Goal: Transaction & Acquisition: Purchase product/service

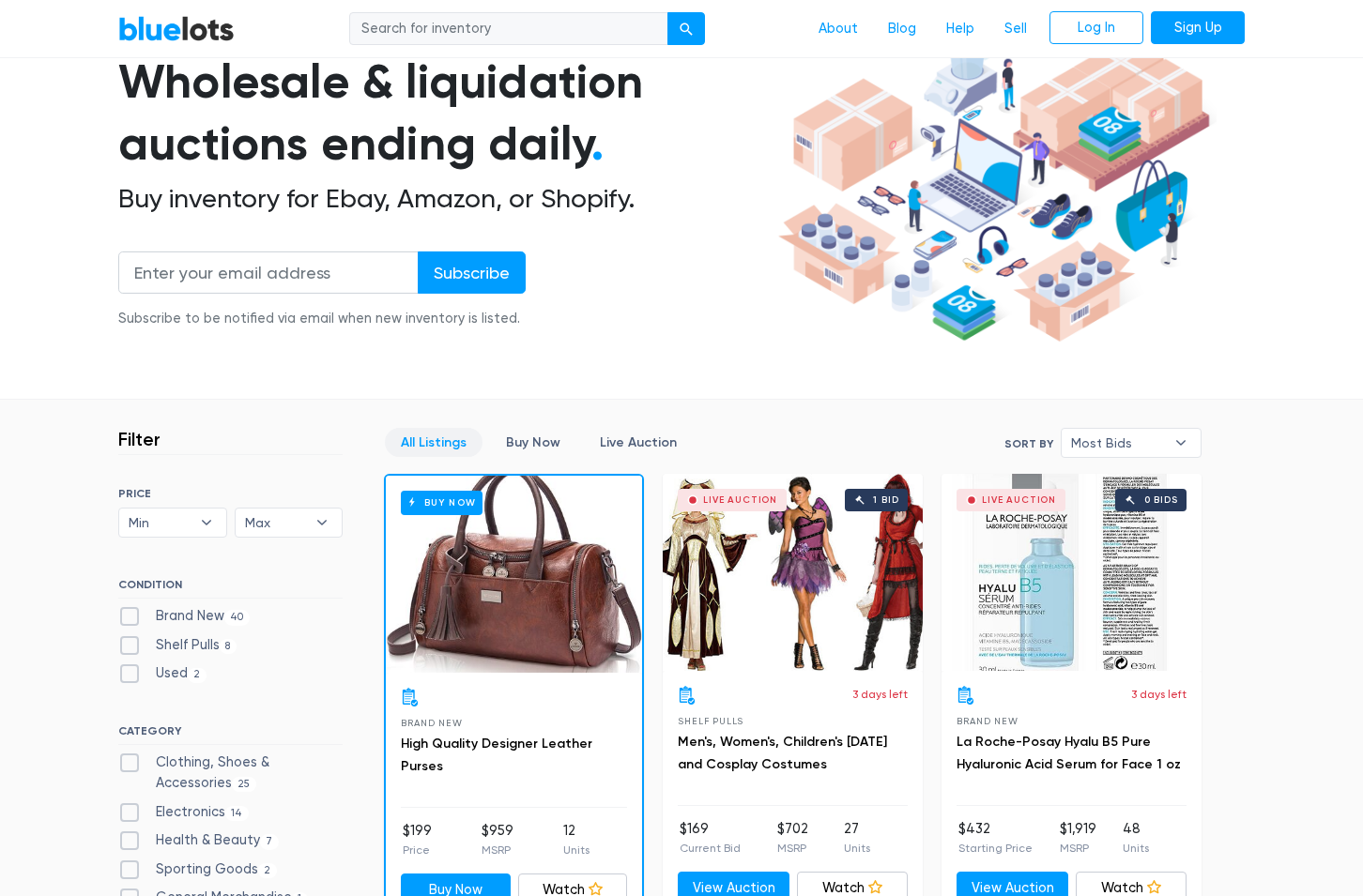
scroll to position [191, 0]
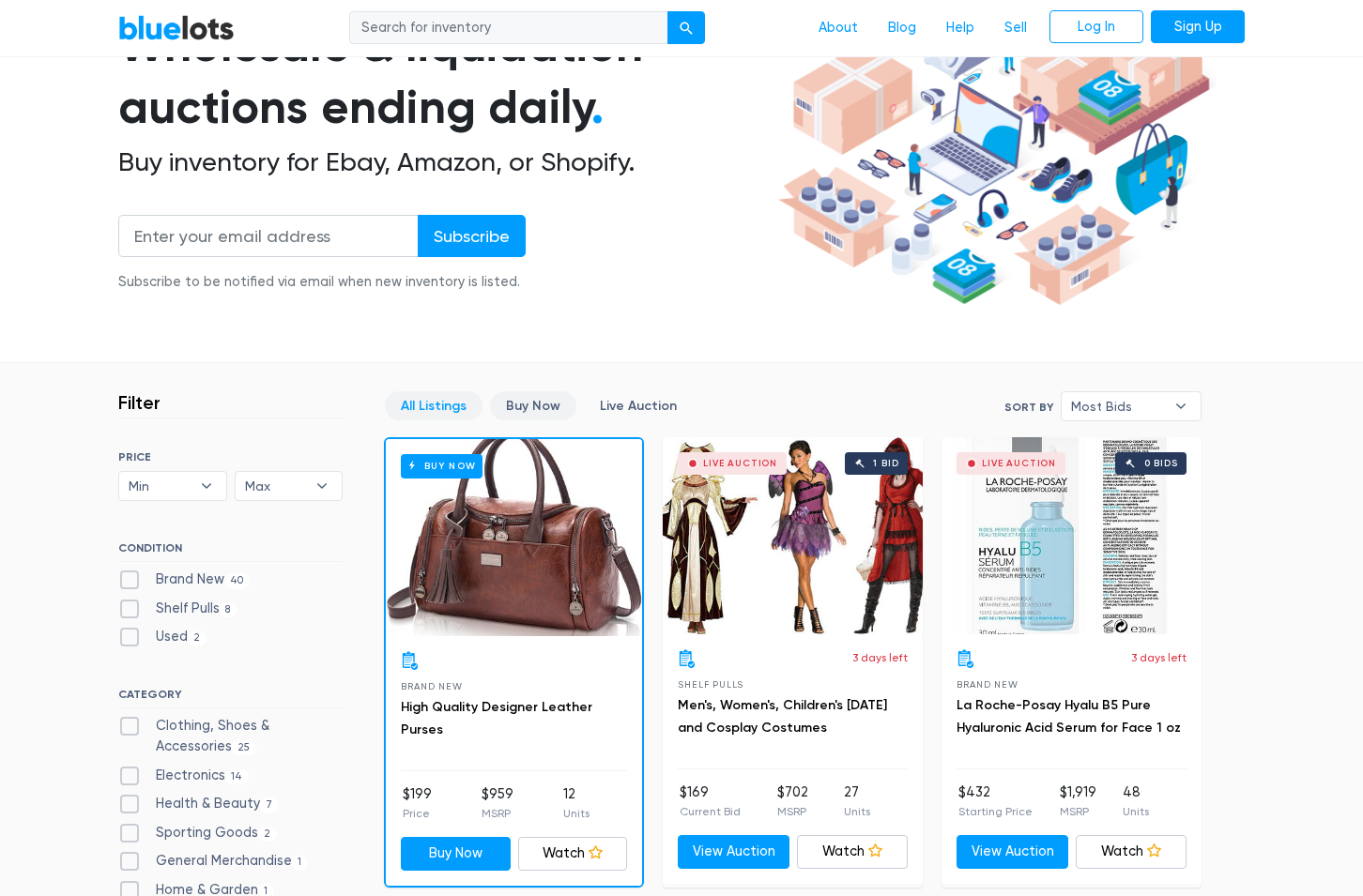
click at [555, 409] on link "Buy Now" at bounding box center [533, 405] width 86 height 29
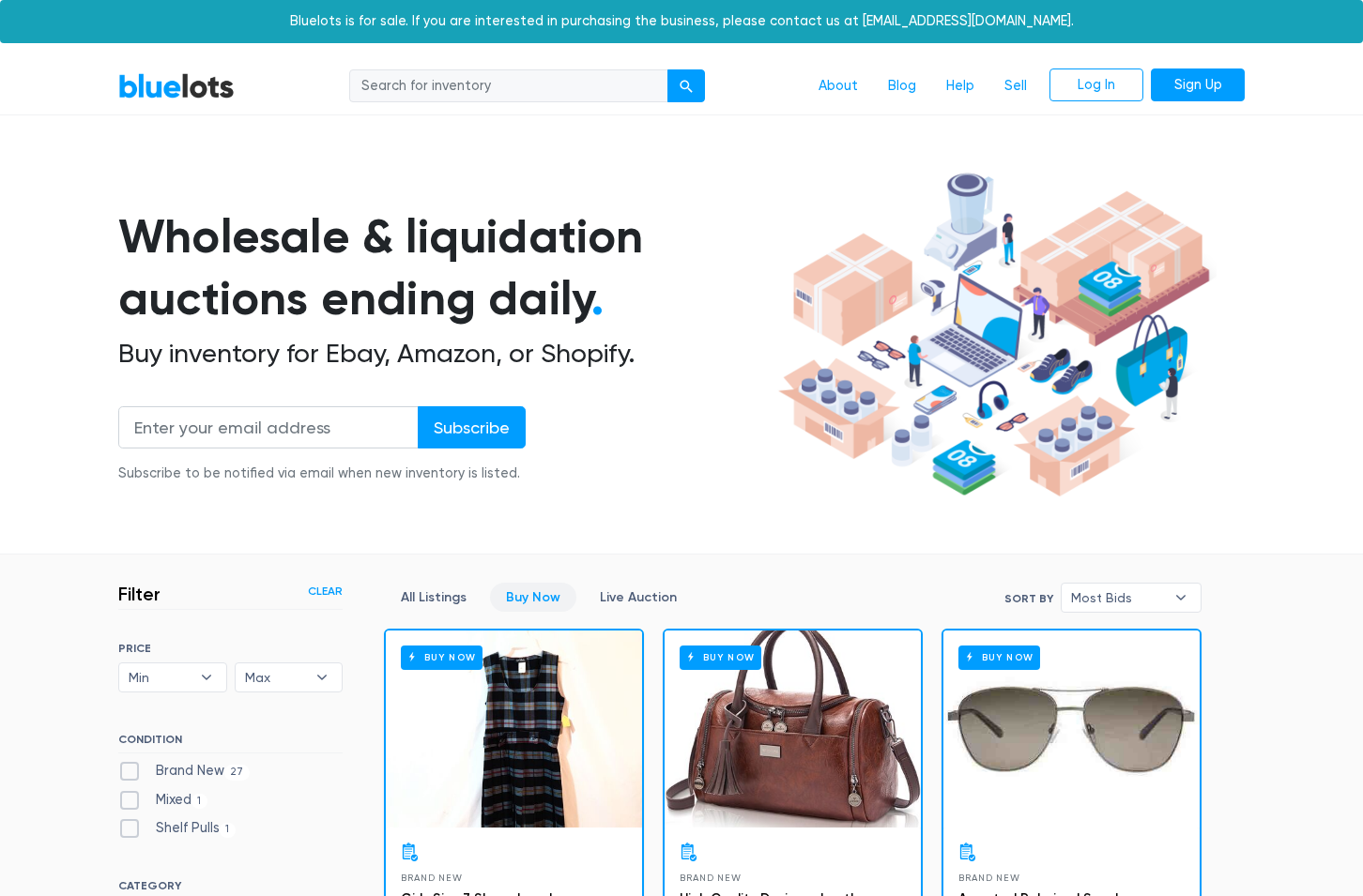
scroll to position [505, 0]
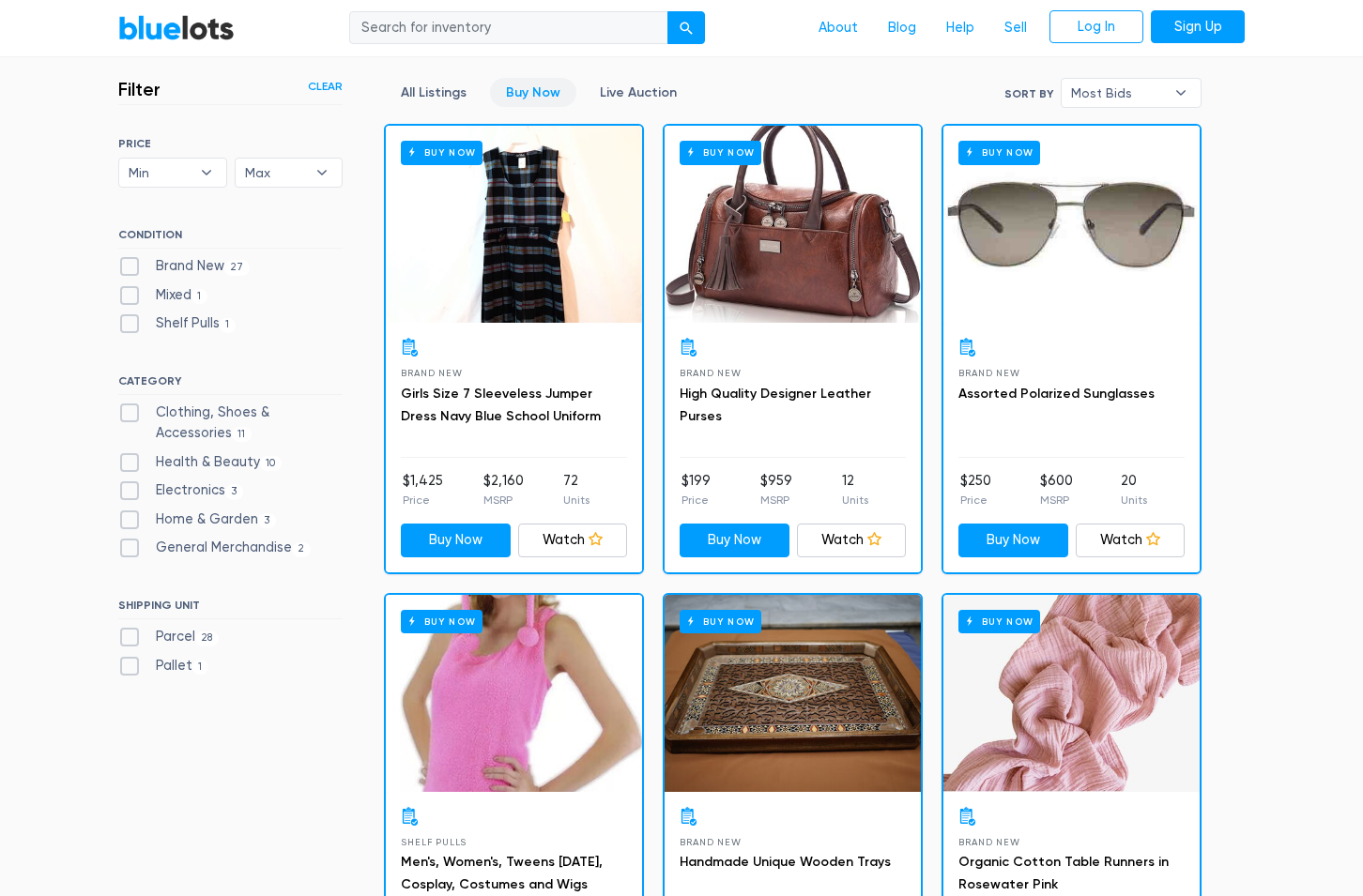
click at [139, 491] on label "Electronics 3" at bounding box center [180, 490] width 125 height 21
click at [131, 491] on input "Electronics 3" at bounding box center [124, 486] width 12 height 12
checkbox input "true"
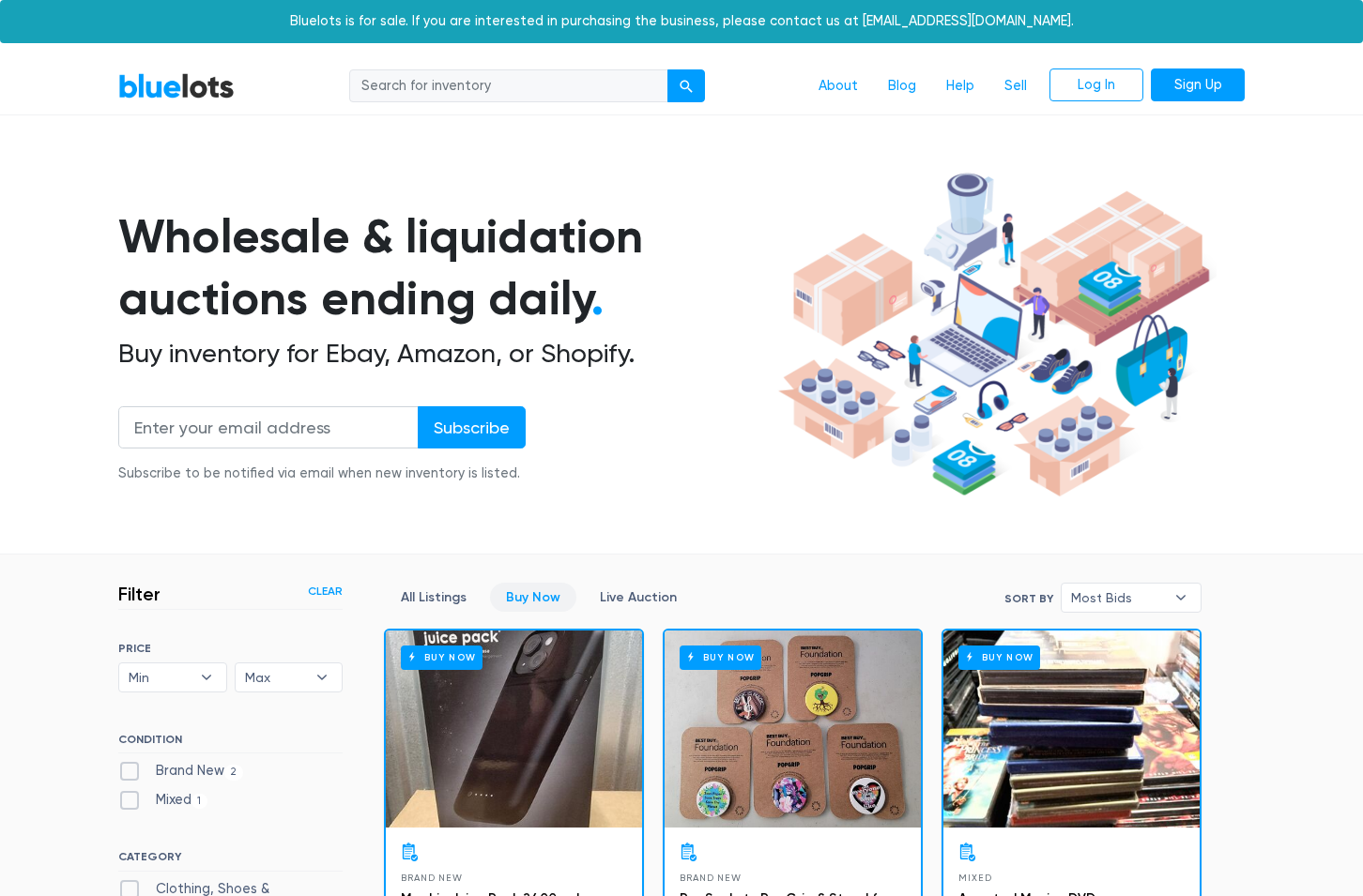
scroll to position [505, 0]
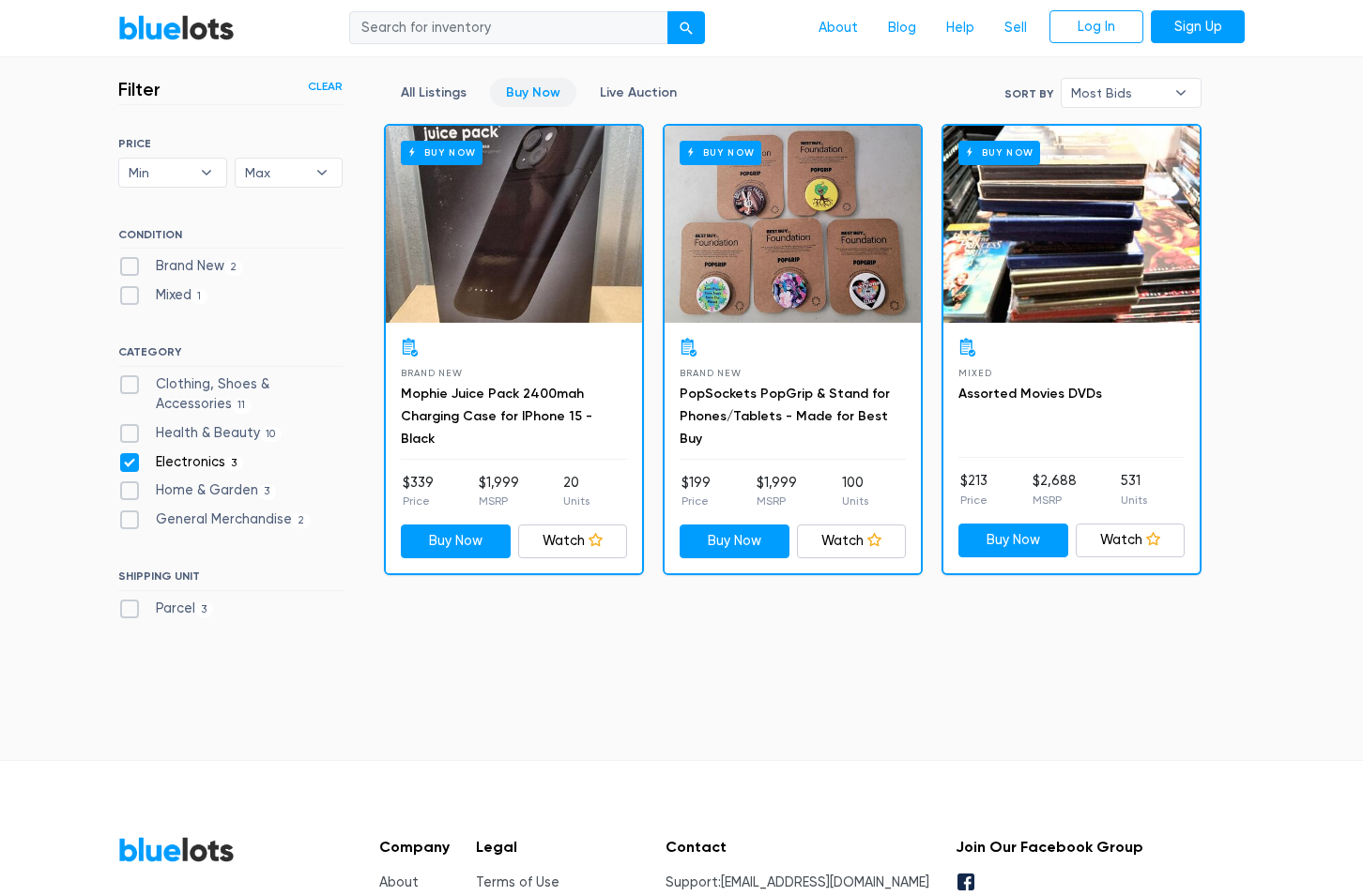
click at [208, 488] on label "Home & Garden 3" at bounding box center [196, 490] width 157 height 21
click at [131, 488] on Garden"] "Home & Garden 3" at bounding box center [124, 486] width 12 height 12
checkbox Garden"] "true"
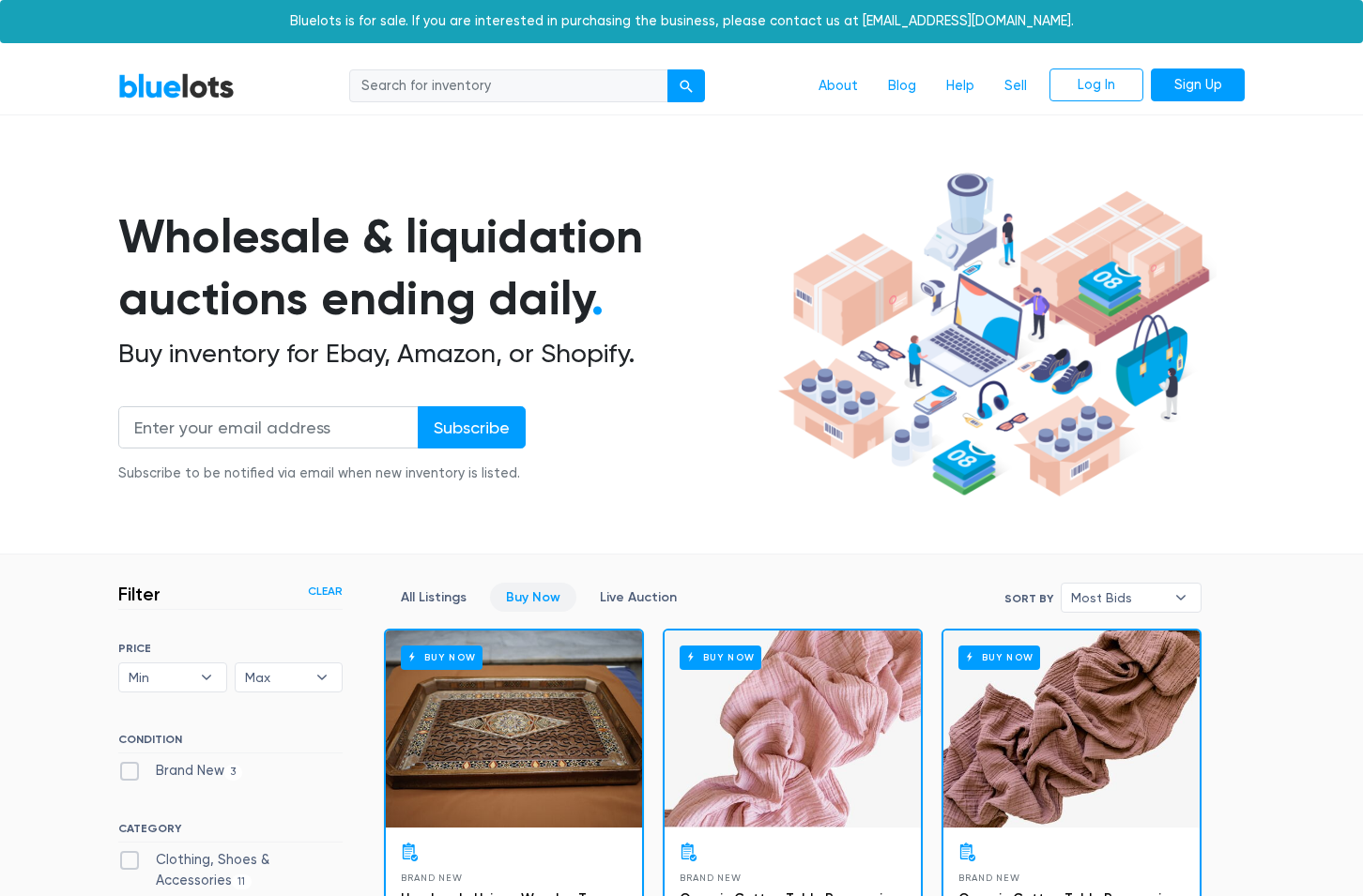
scroll to position [505, 0]
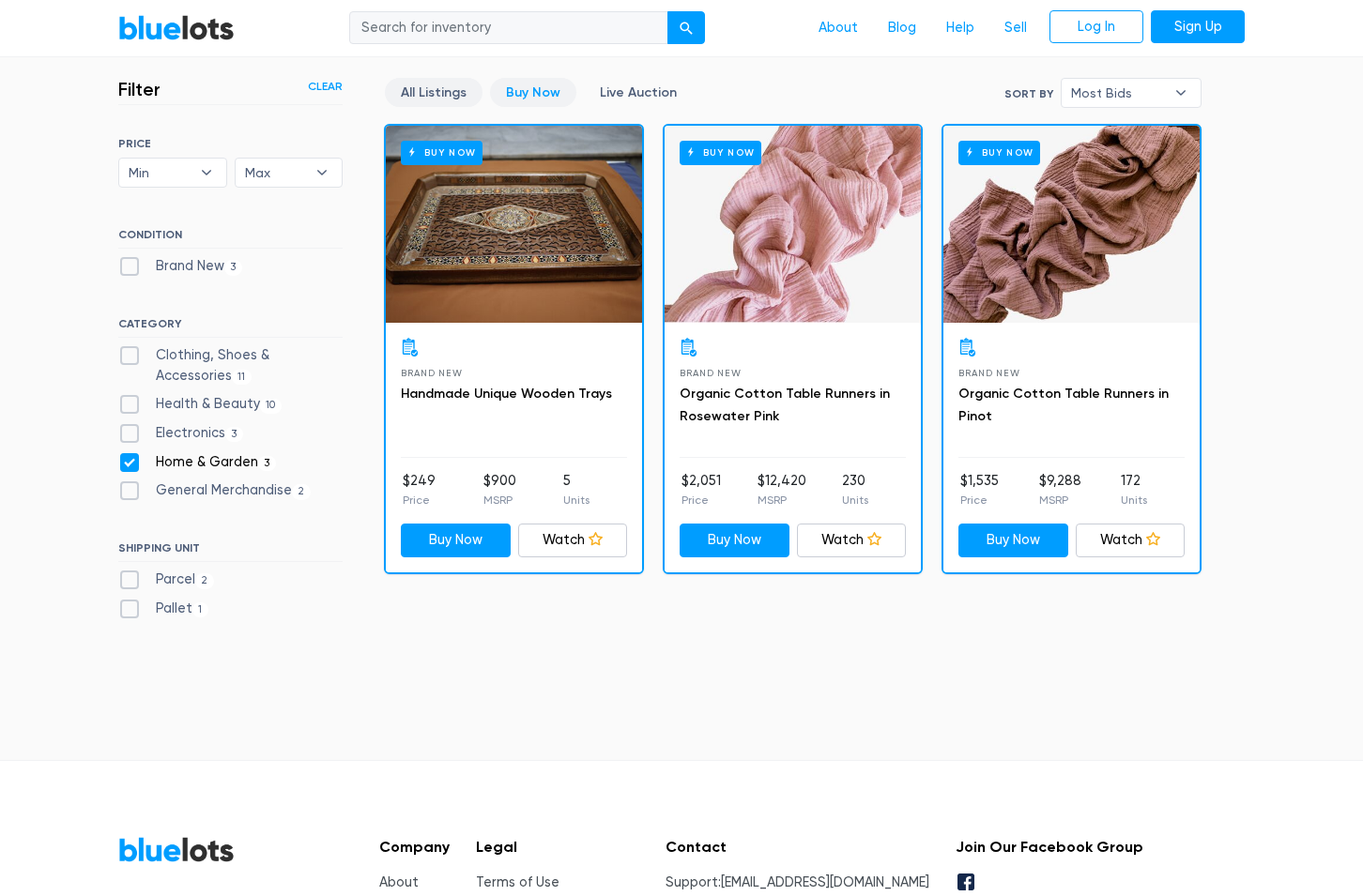
click at [468, 91] on link "All Listings" at bounding box center [434, 92] width 98 height 29
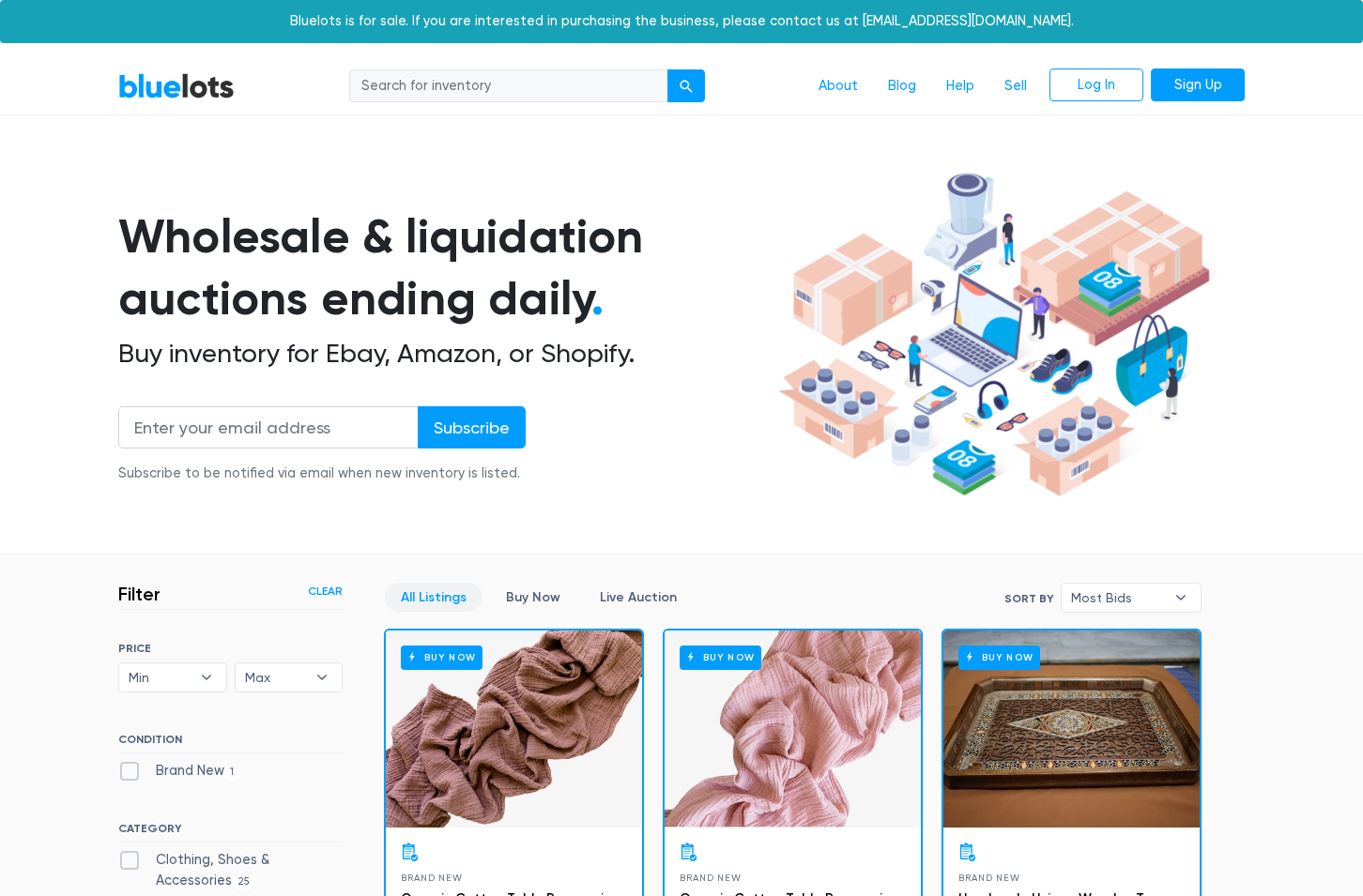
scroll to position [505, 0]
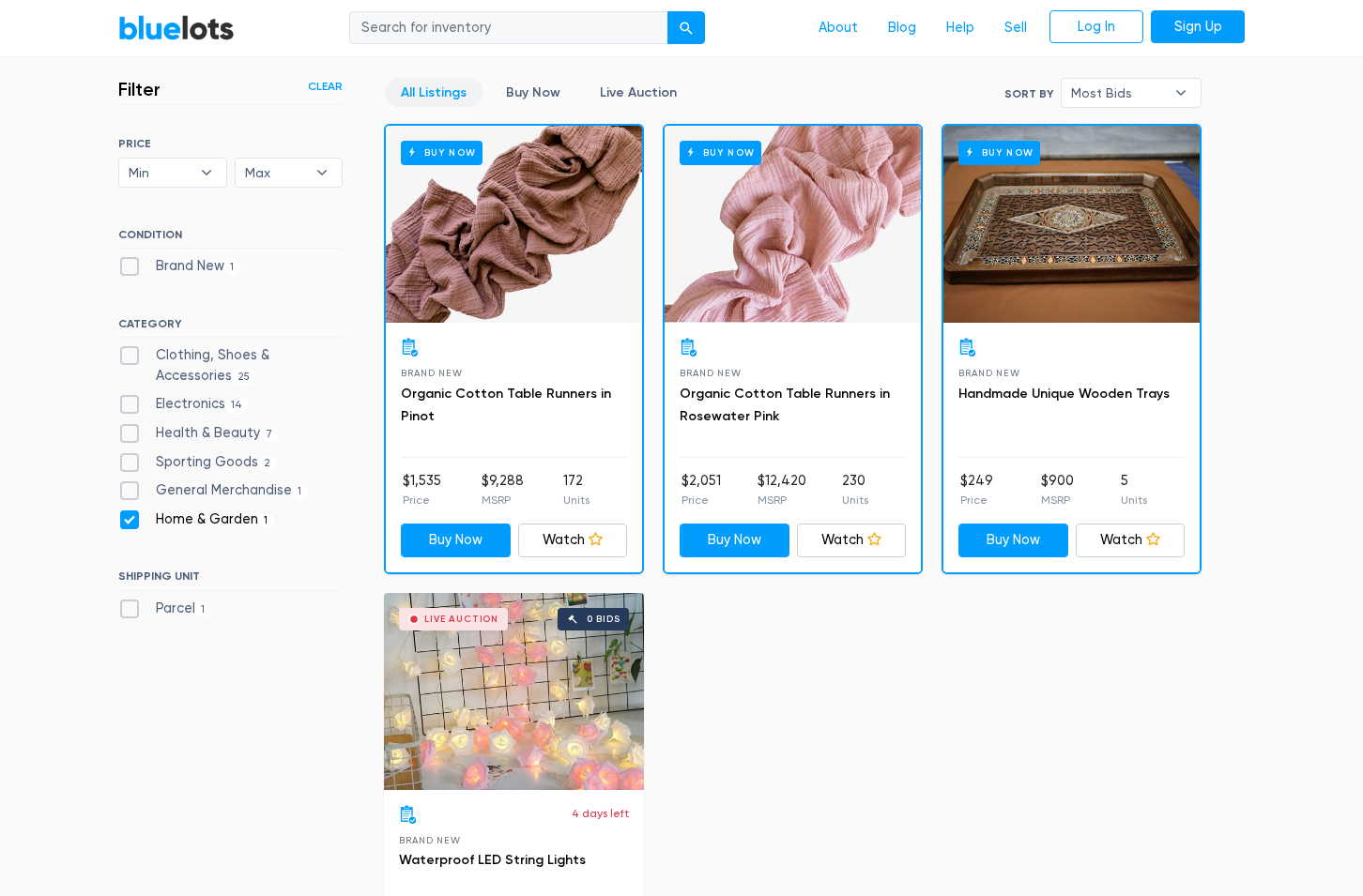
click at [136, 518] on label "Home & Garden 1" at bounding box center [195, 520] width 156 height 21
click at [131, 518] on Garden"] "Home & Garden 1" at bounding box center [124, 516] width 12 height 12
checkbox Garden"] "false"
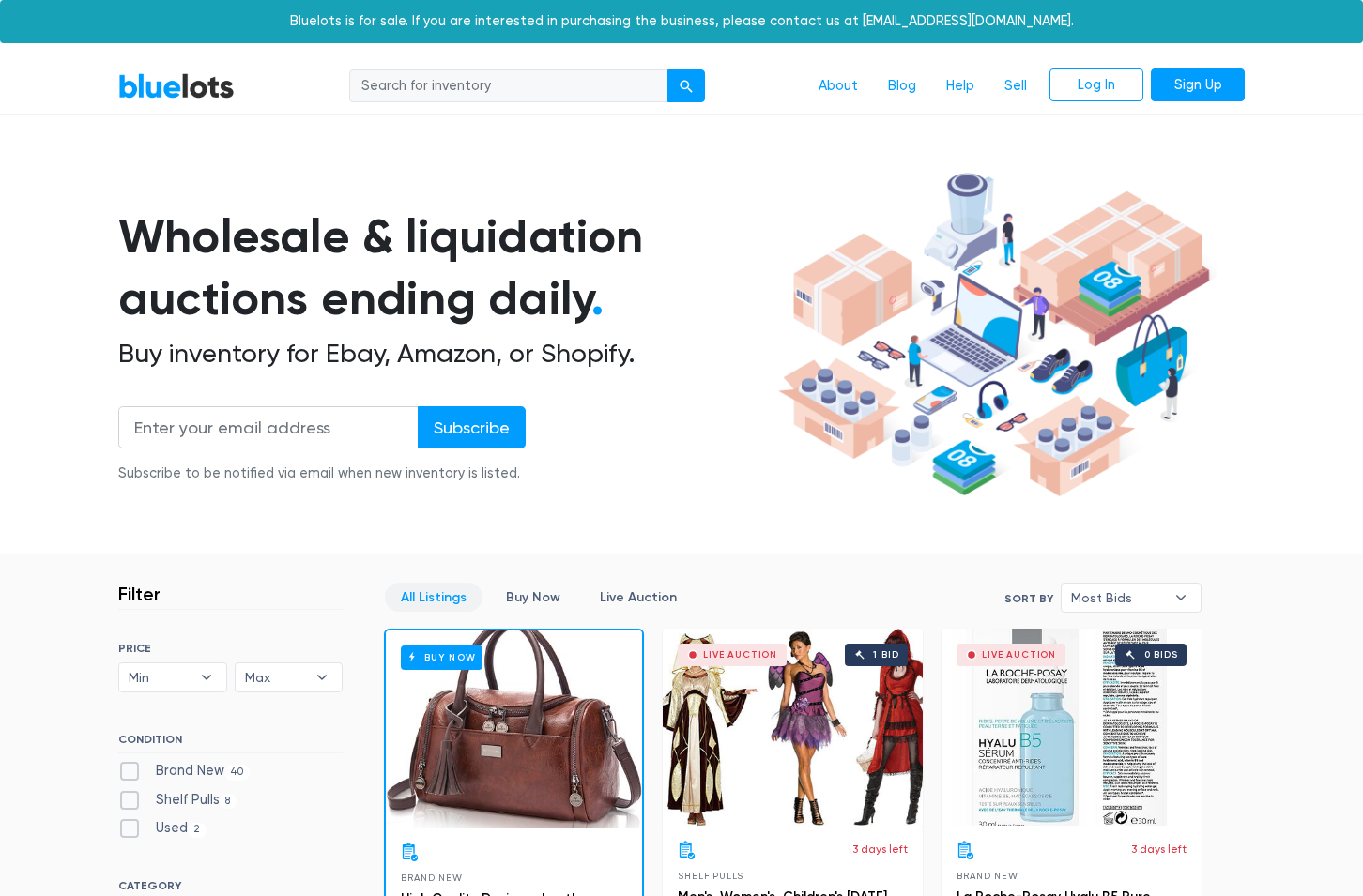
scroll to position [505, 0]
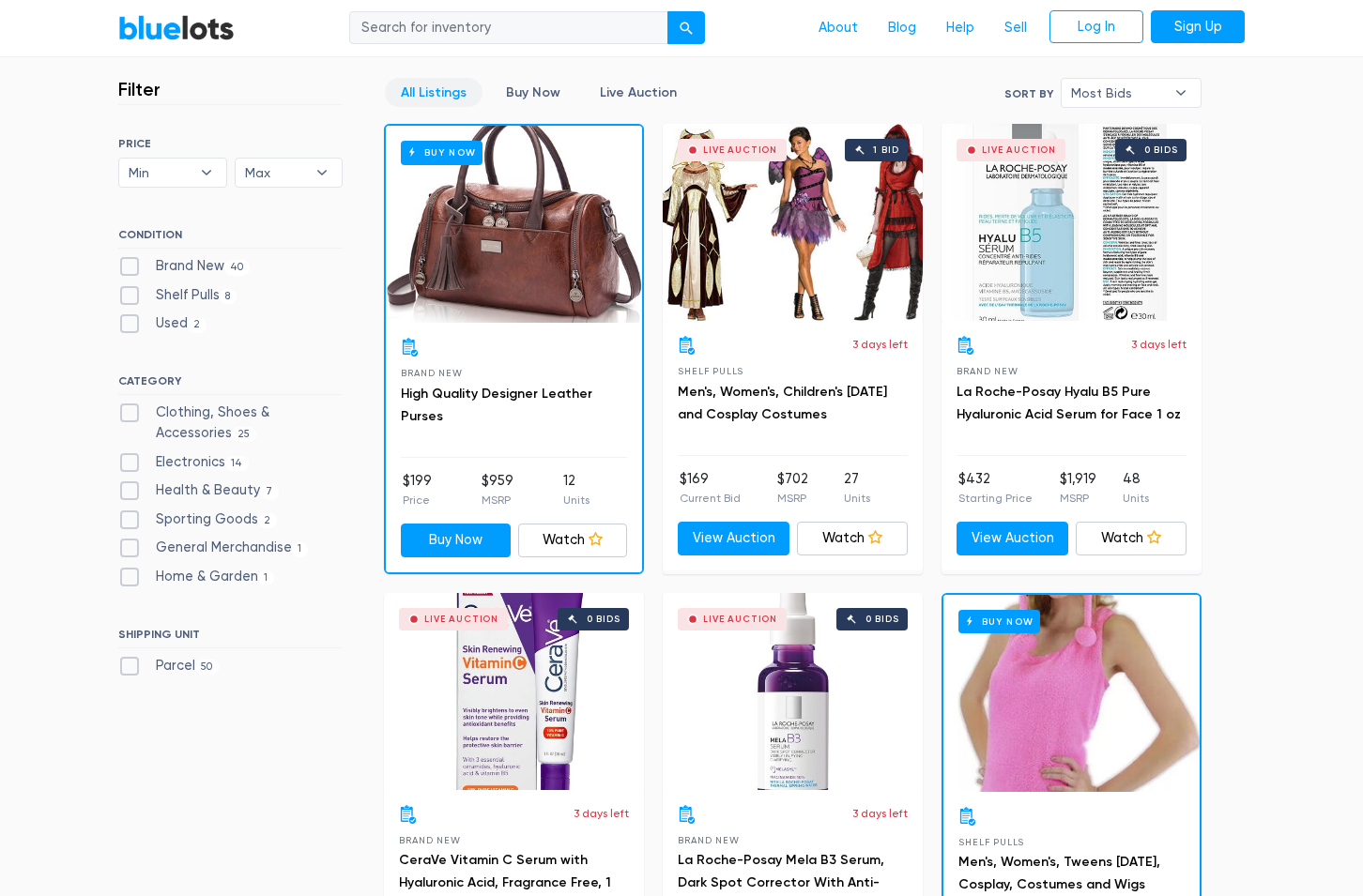
click at [830, 309] on div "Live Auction 1 bid" at bounding box center [792, 222] width 261 height 197
click at [137, 417] on label "Clothing, Shoes & Accessories 25" at bounding box center [230, 423] width 225 height 41
click at [131, 415] on Accessories"] "Clothing, Shoes & Accessories 25" at bounding box center [124, 409] width 12 height 12
checkbox Accessories"] "true"
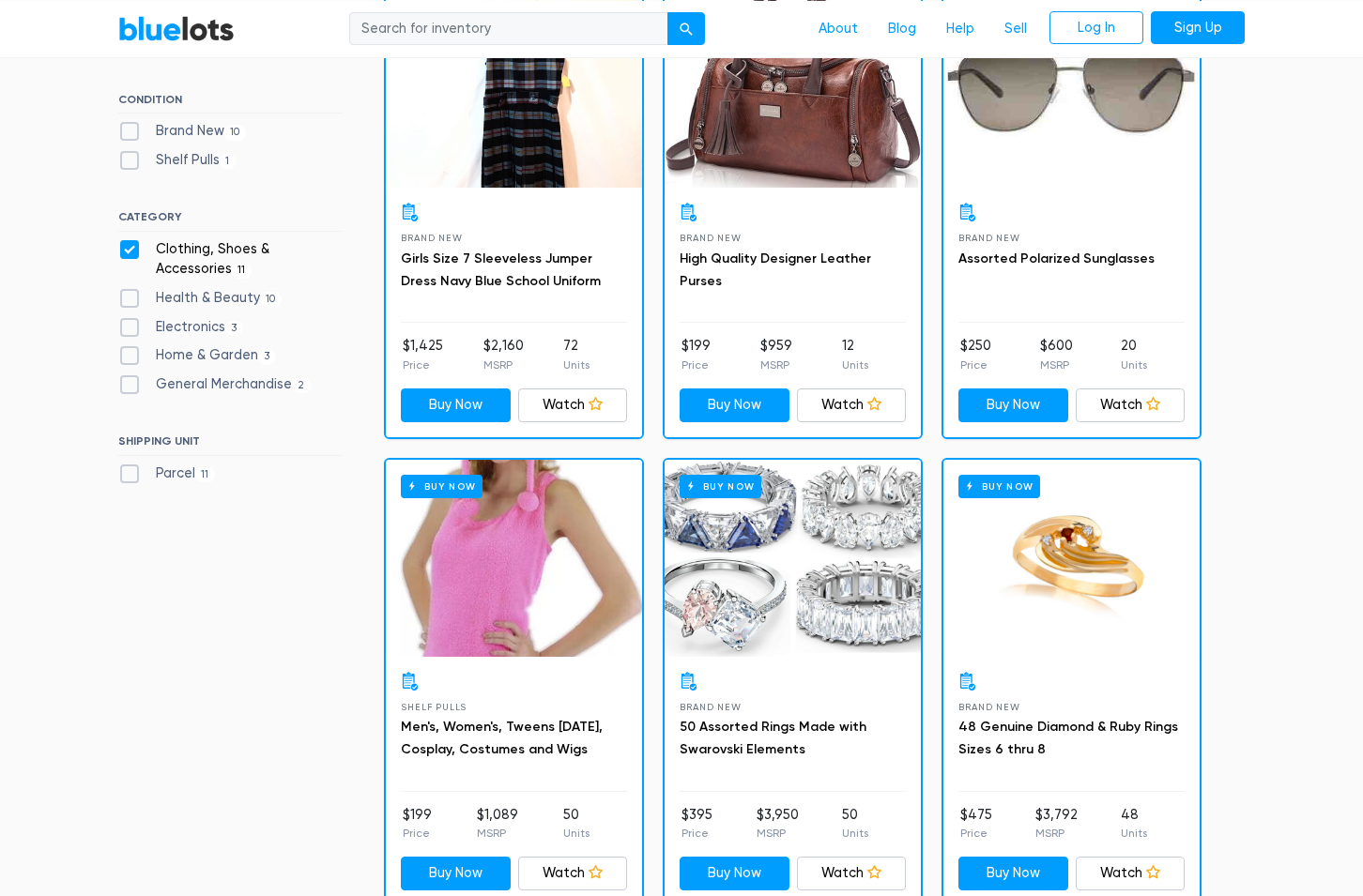
scroll to position [505, 0]
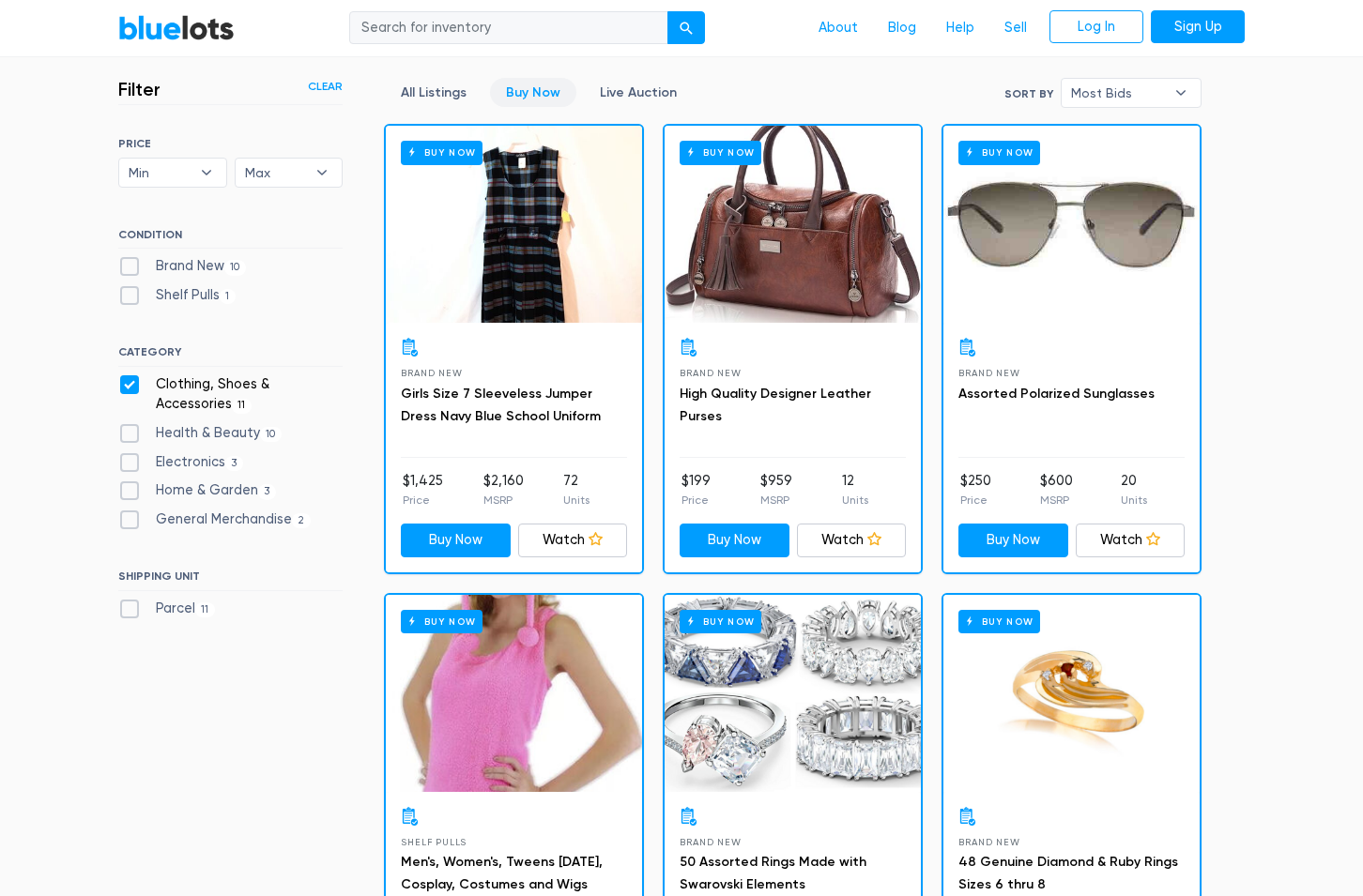
click at [136, 433] on label "Health & Beauty 10" at bounding box center [199, 434] width 163 height 21
click at [131, 433] on Beauty"] "Health & Beauty 10" at bounding box center [124, 430] width 12 height 12
checkbox Beauty"] "true"
click at [132, 379] on label "Clothing, Shoes & Accessories 11" at bounding box center [230, 394] width 225 height 41
click at [131, 379] on Accessories"] "Clothing, Shoes & Accessories 11" at bounding box center [124, 380] width 12 height 12
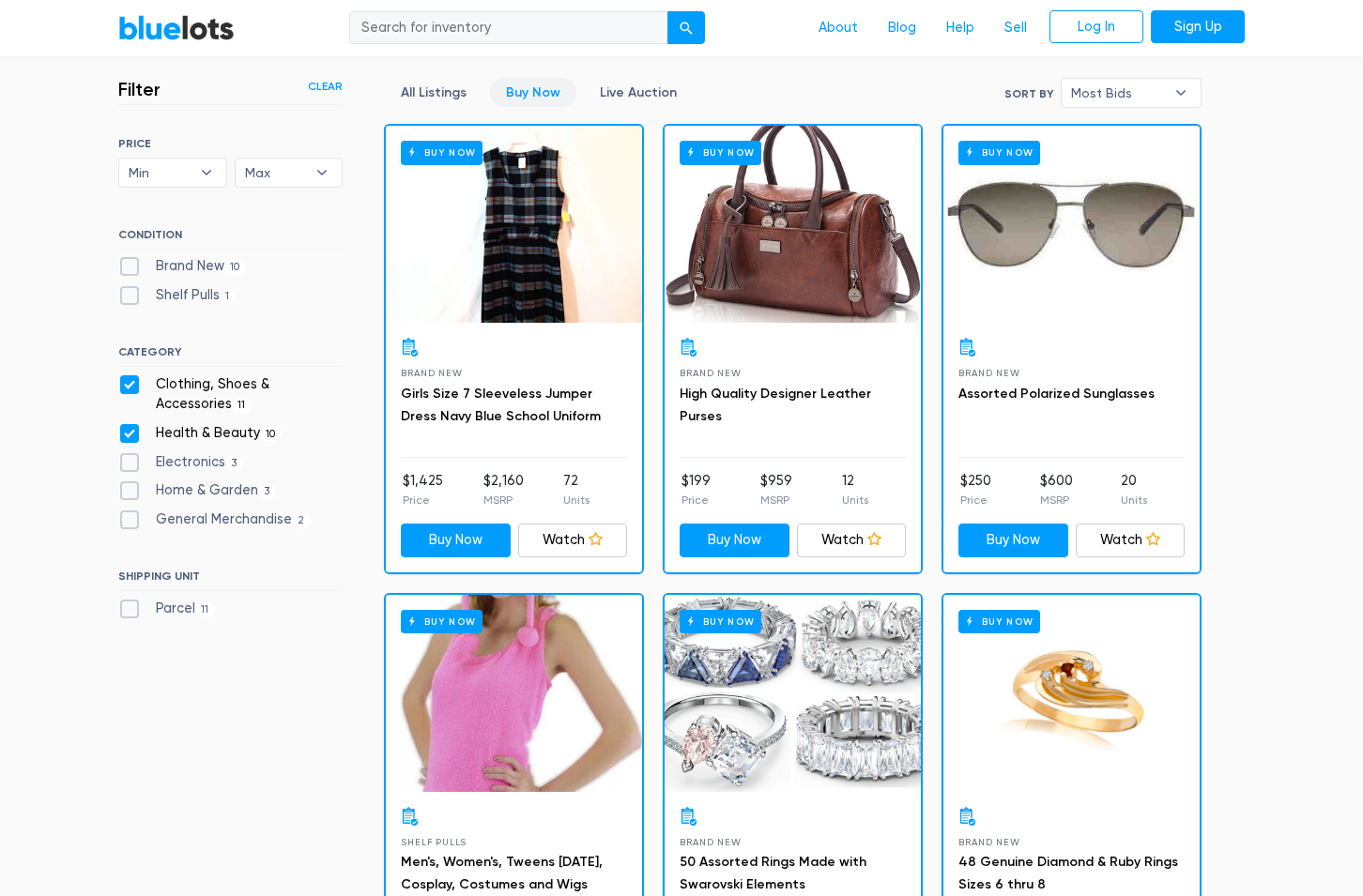
checkbox Accessories"] "false"
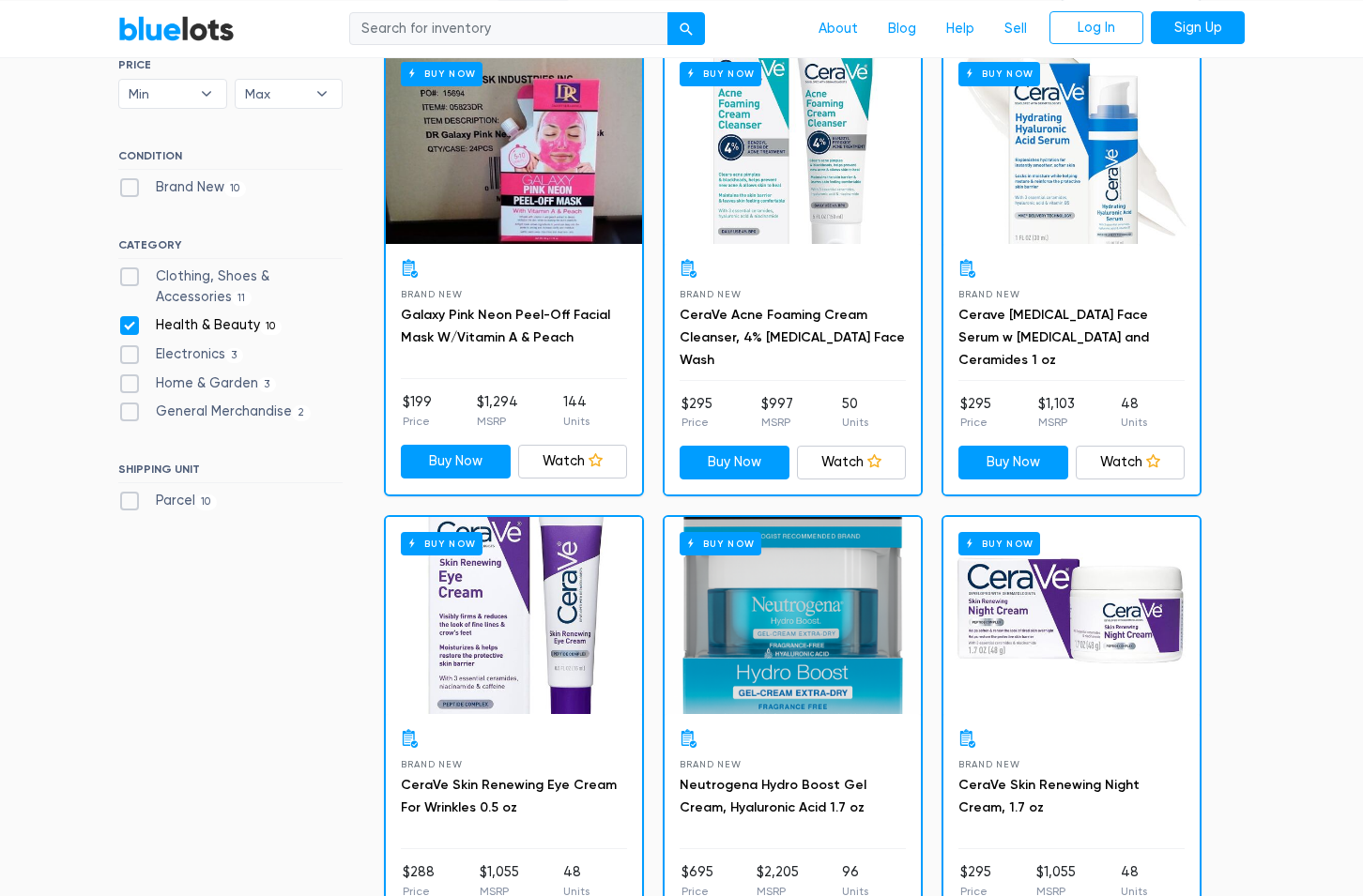
scroll to position [505, 0]
